Goal: Find specific page/section: Find specific page/section

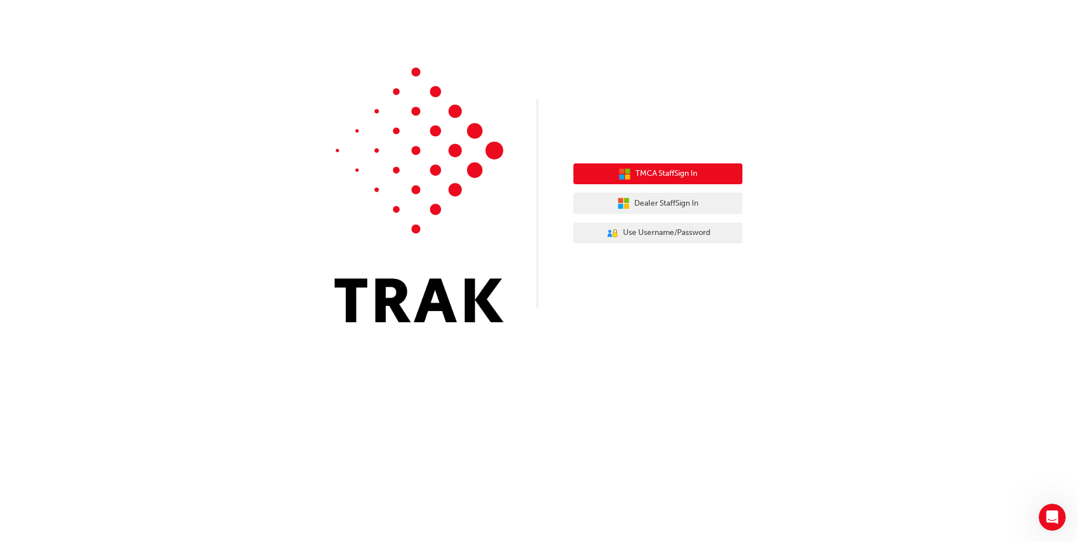
click at [680, 166] on button "TMCA Staff Sign In" at bounding box center [657, 173] width 169 height 21
click at [675, 177] on span "TMCA Staff Sign In" at bounding box center [666, 173] width 62 height 13
click at [668, 171] on span "TMCA Staff Sign In" at bounding box center [666, 173] width 62 height 13
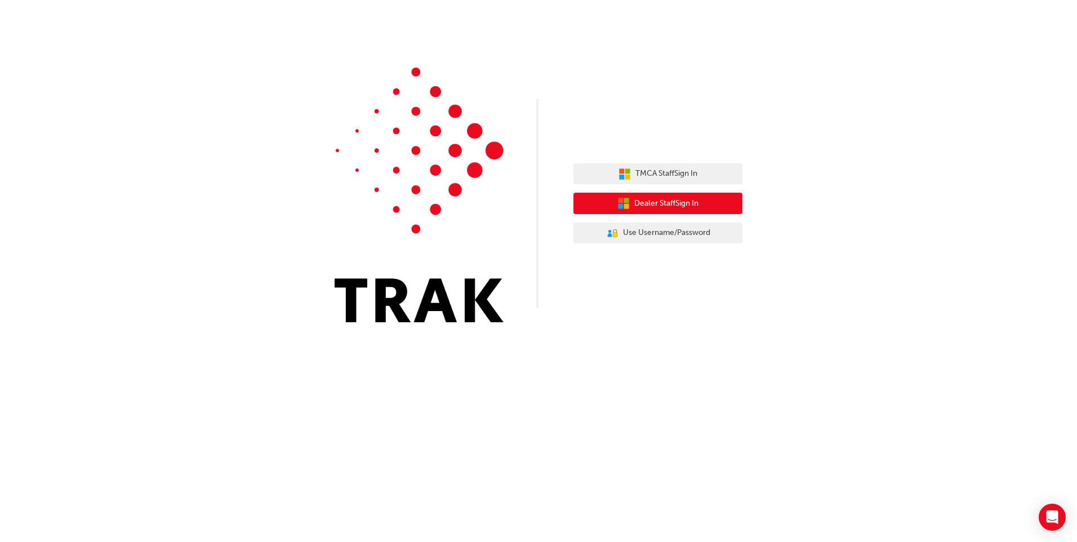
click at [690, 204] on span "Dealer Staff Sign In" at bounding box center [666, 203] width 64 height 13
